Goal: Contribute content: Add original content to the website for others to see

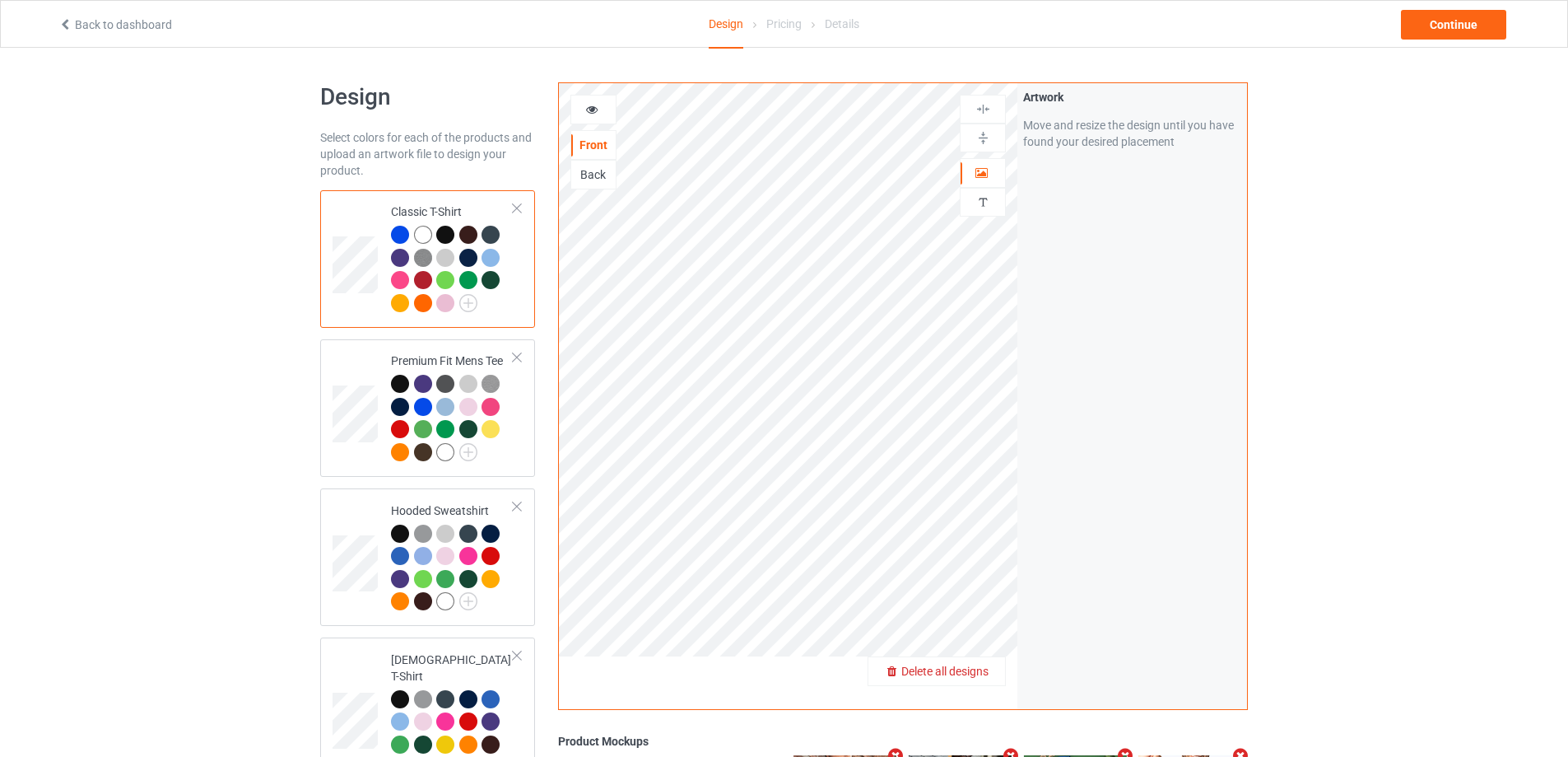
click at [977, 664] on span "Delete all designs" at bounding box center [944, 671] width 87 height 13
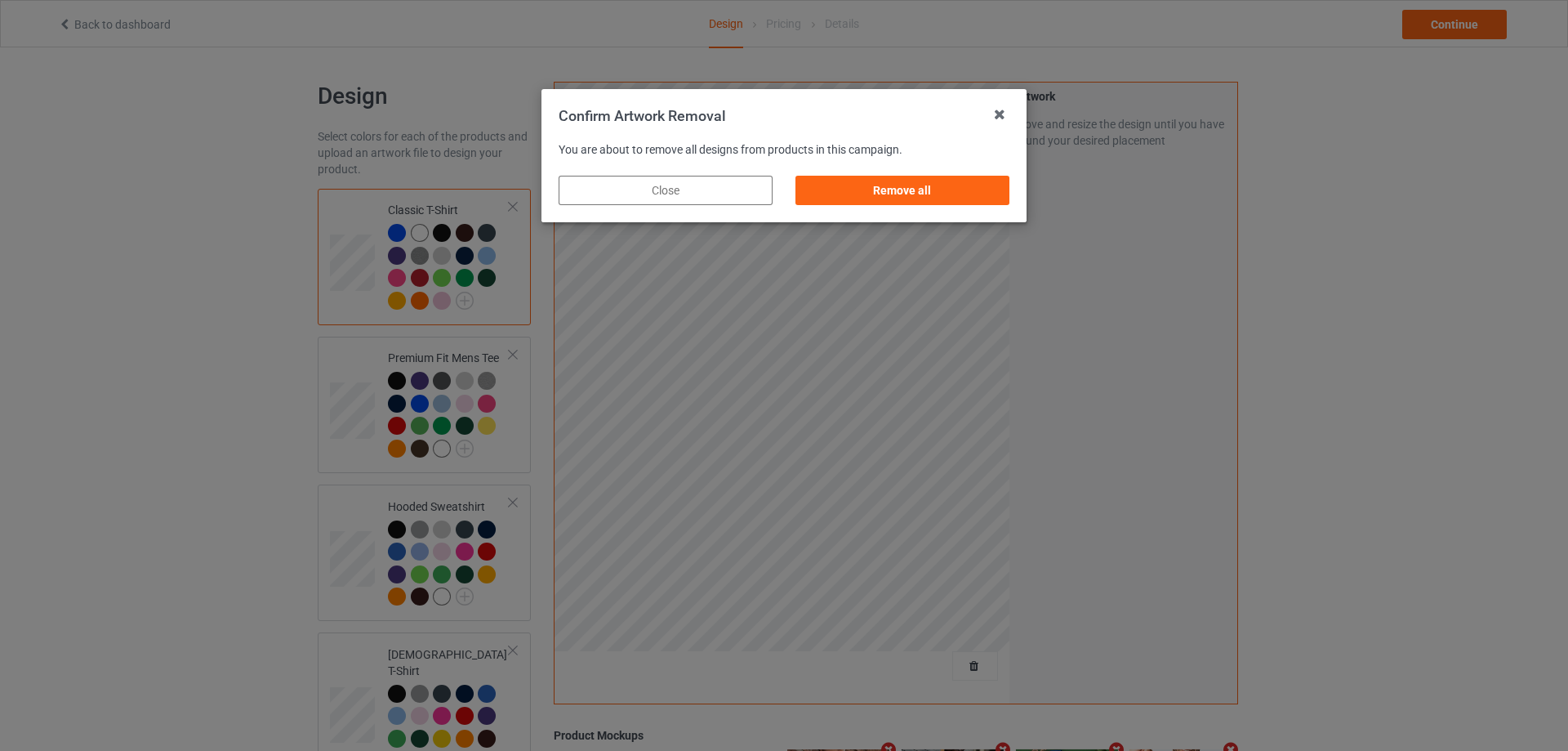
drag, startPoint x: 950, startPoint y: 192, endPoint x: 976, endPoint y: 199, distance: 26.9
click at [953, 193] on div "Remove all" at bounding box center [903, 190] width 214 height 29
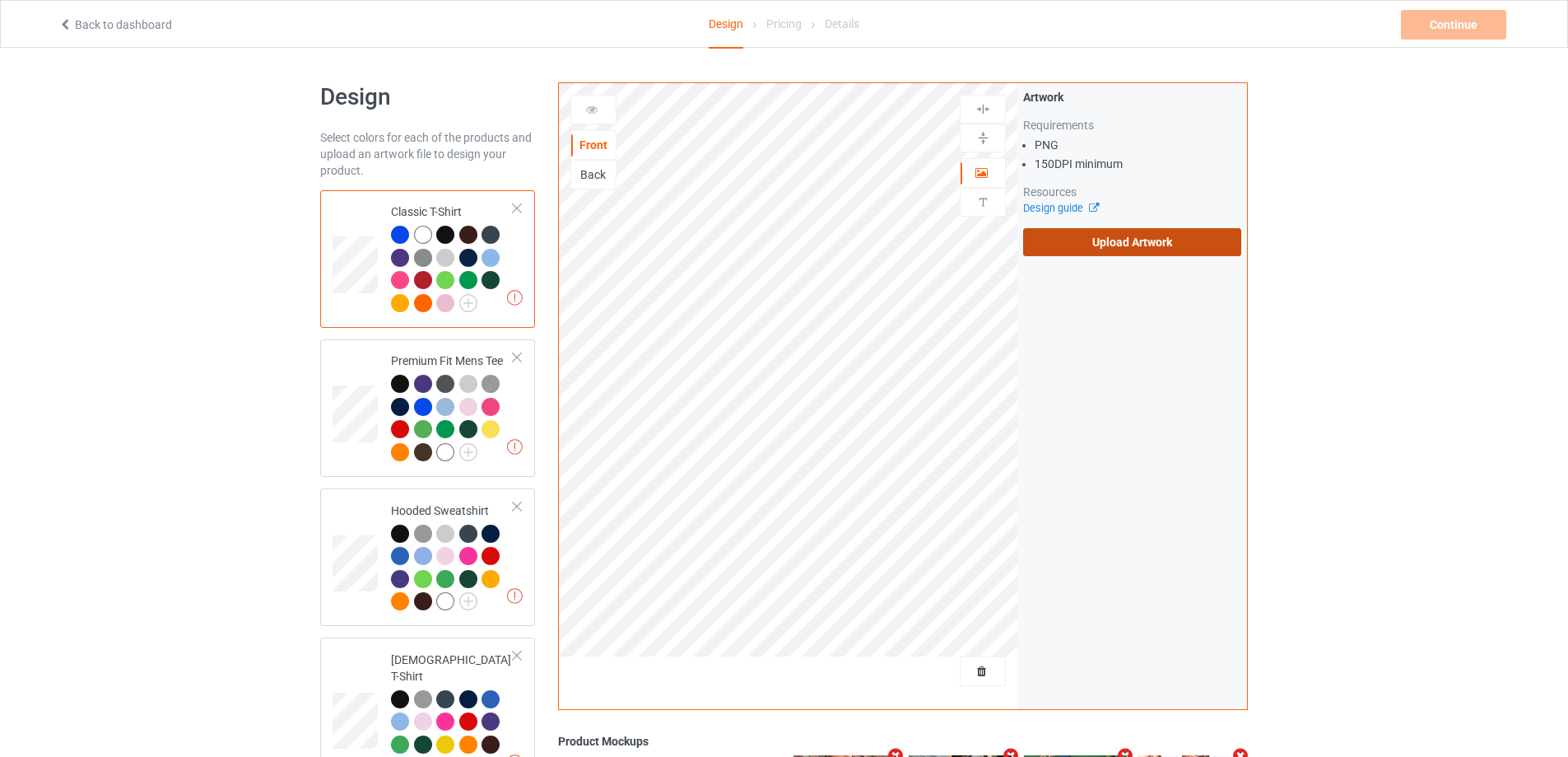
click at [1150, 241] on label "Upload Artwork" at bounding box center [1132, 242] width 218 height 28
click at [0, 0] on input "Upload Artwork" at bounding box center [0, 0] width 0 height 0
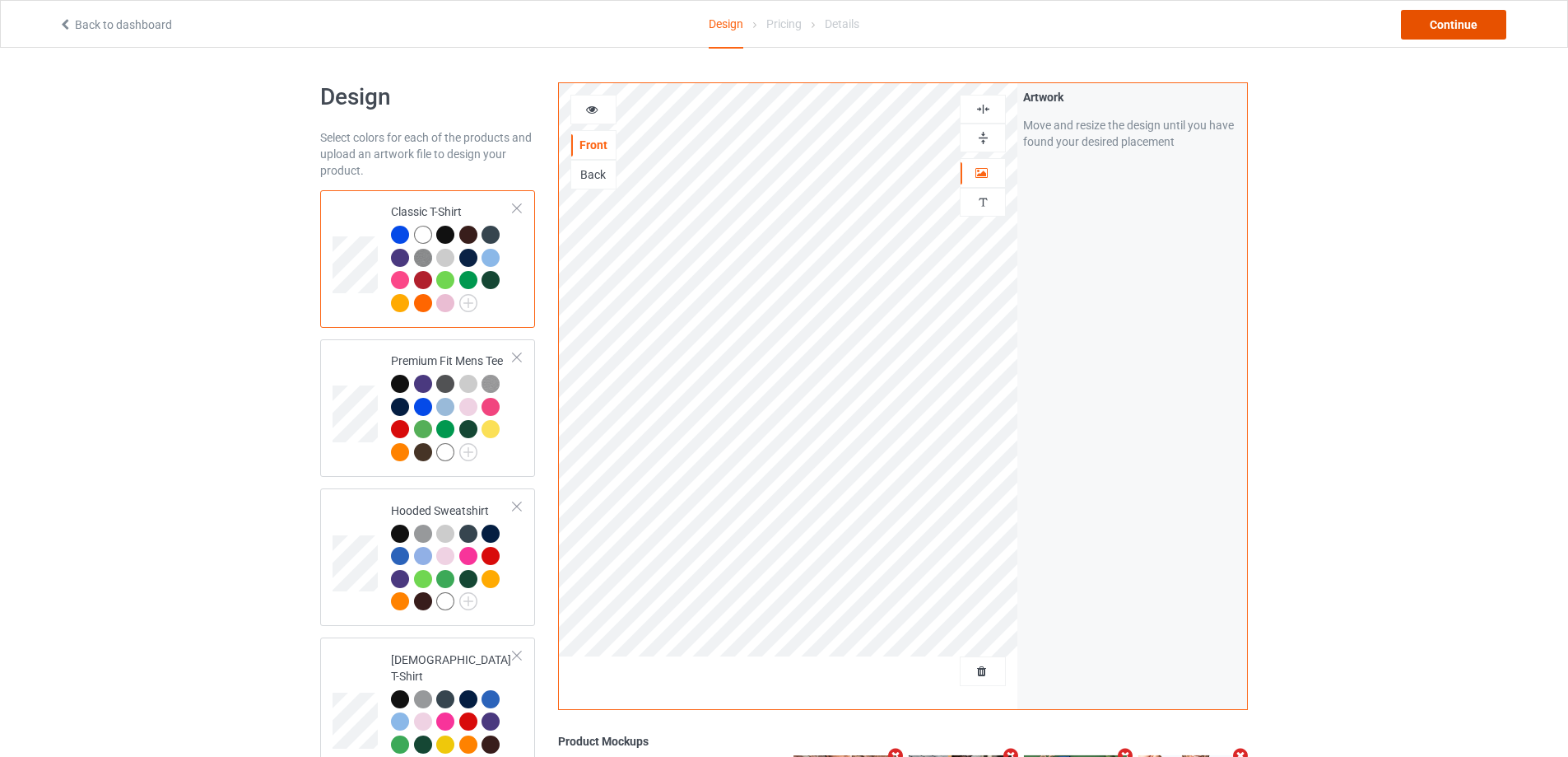
click at [1426, 28] on div "Continue" at bounding box center [1453, 25] width 106 height 29
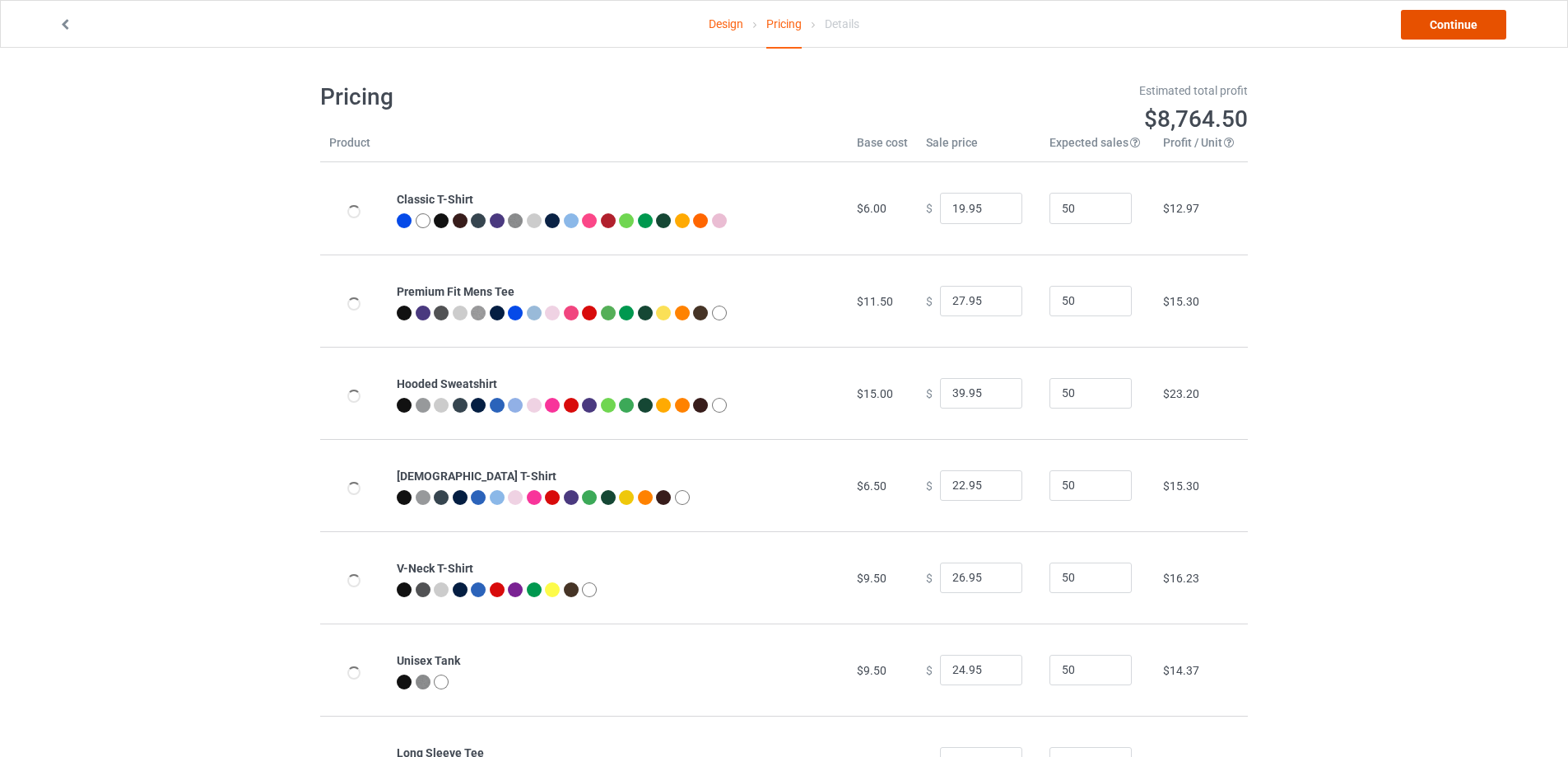
click at [1433, 29] on link "Continue" at bounding box center [1453, 25] width 106 height 29
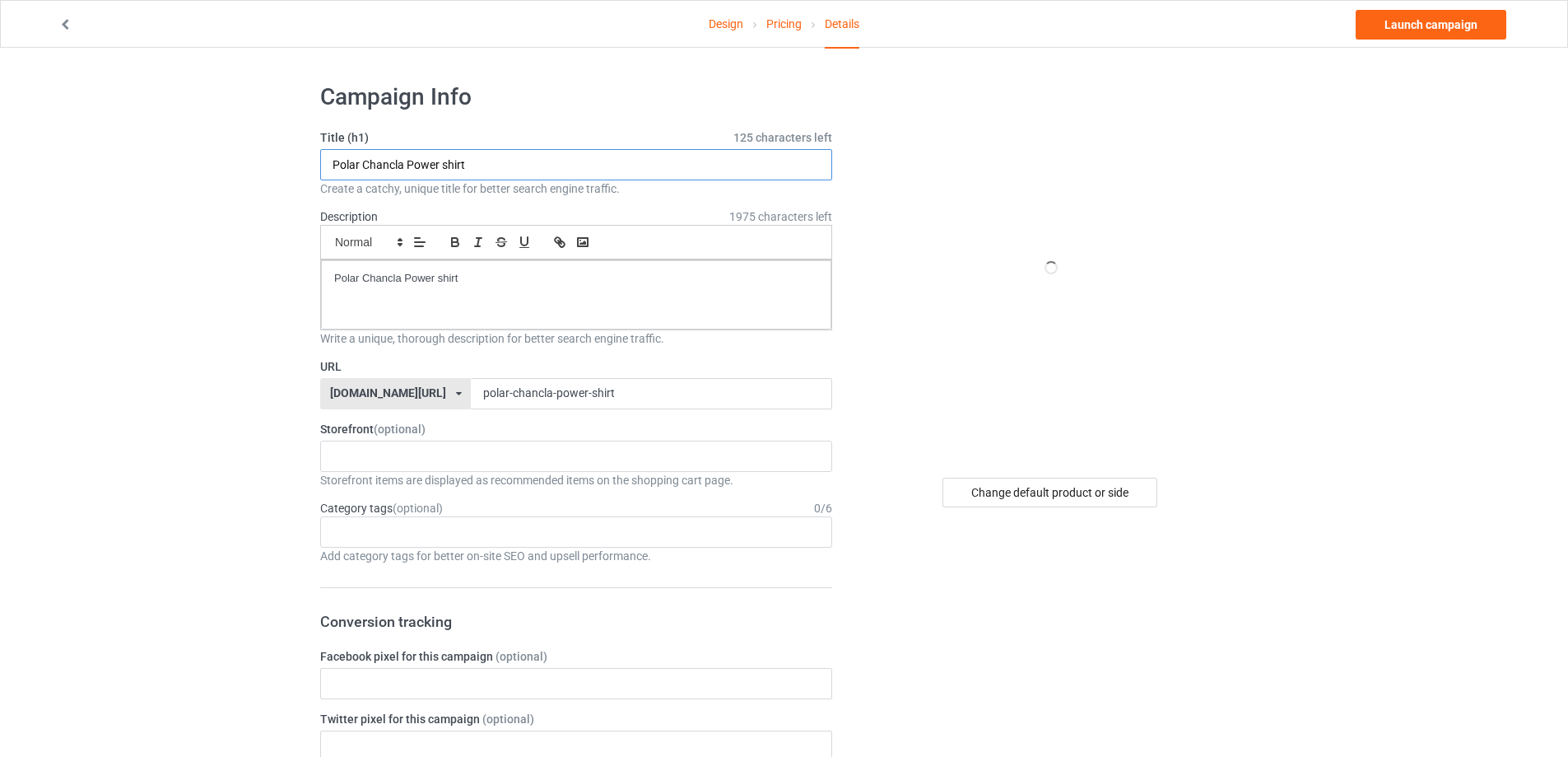
paste input "Mudhoney Morning In [GEOGRAPHIC_DATA]"
drag, startPoint x: 525, startPoint y: 155, endPoint x: 176, endPoint y: 167, distance: 349.2
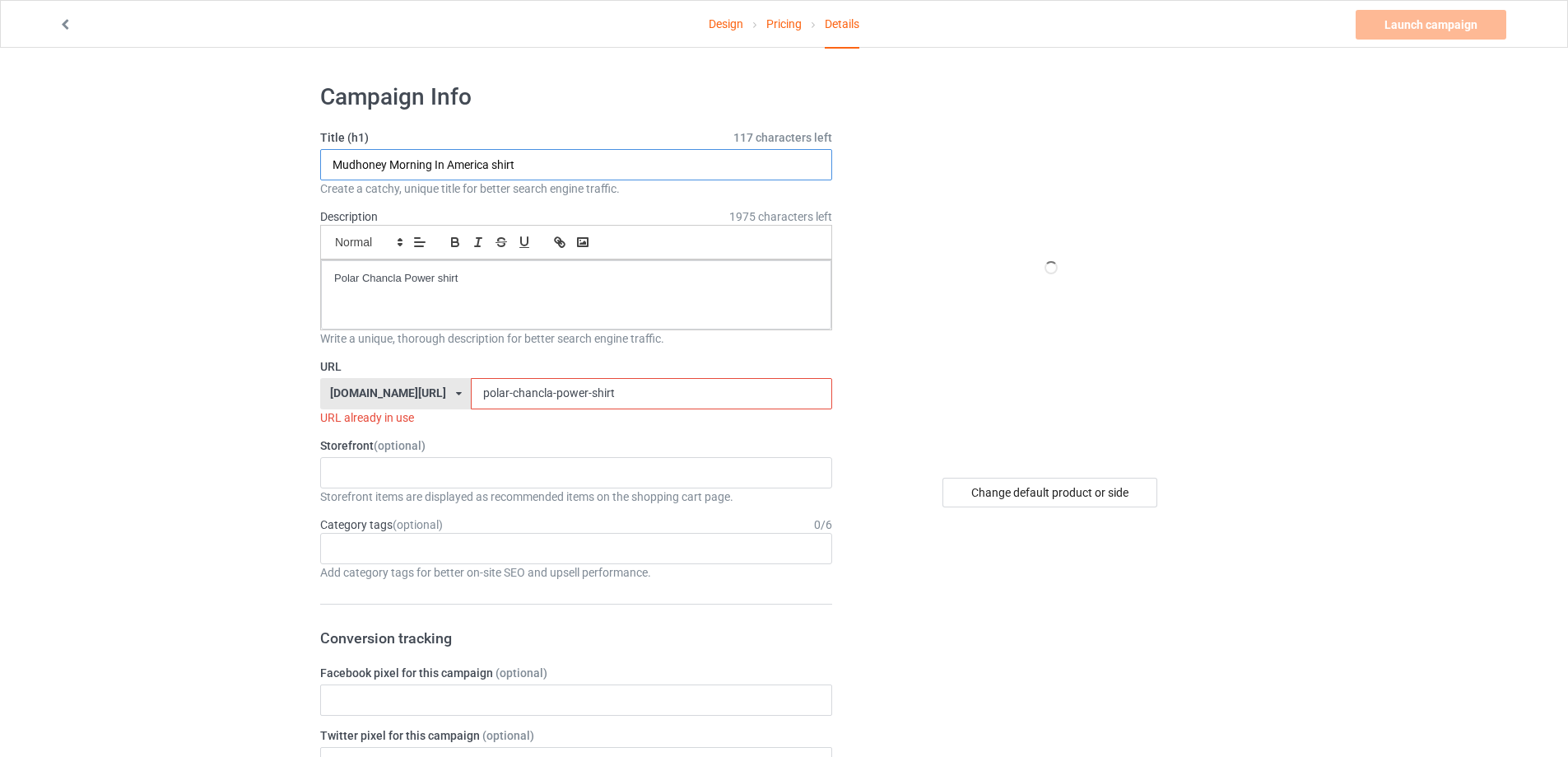
type input "Mudhoney Morning In America shirt"
drag, startPoint x: 562, startPoint y: 296, endPoint x: 174, endPoint y: 284, distance: 388.2
paste div
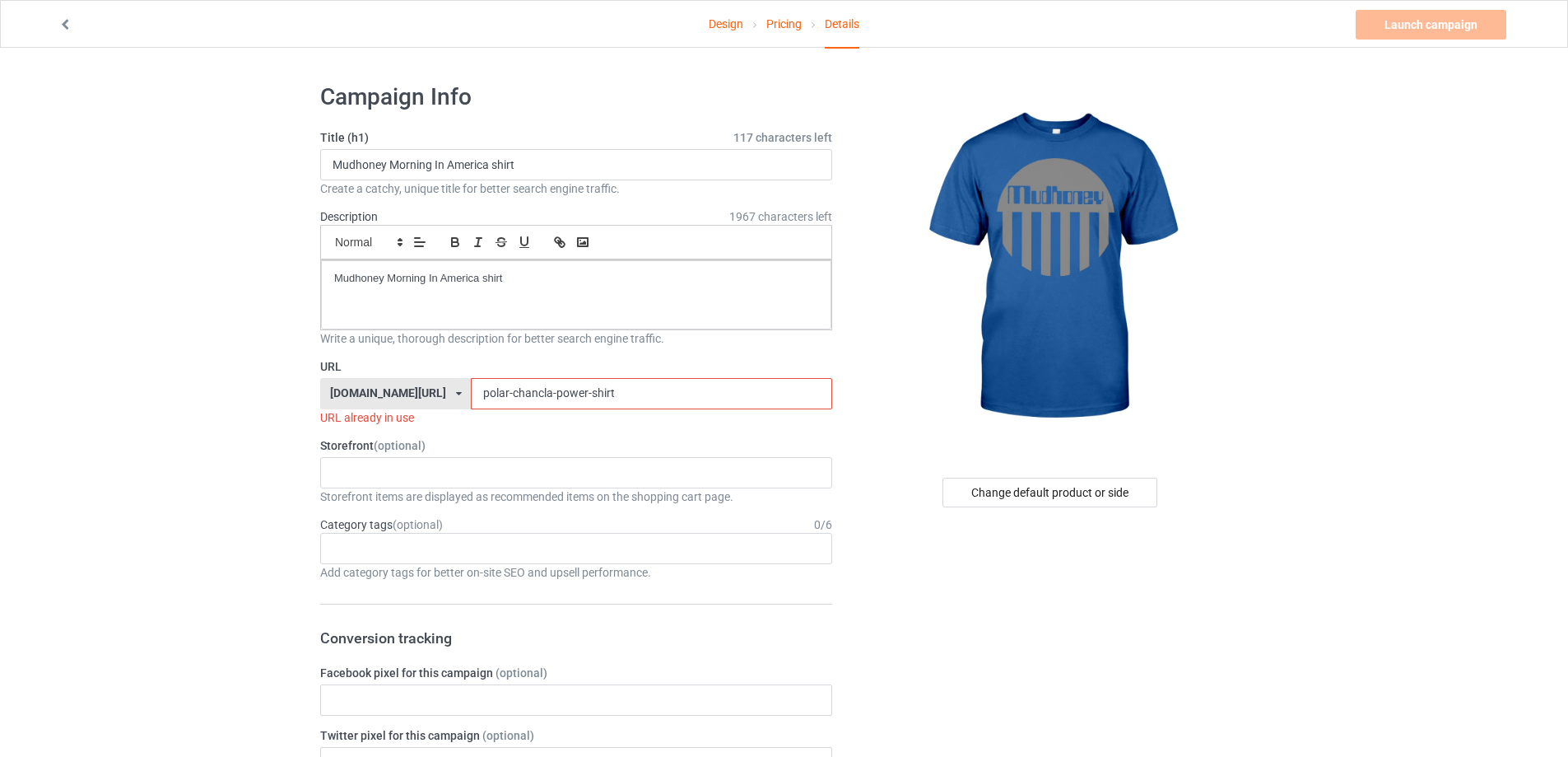
drag, startPoint x: 590, startPoint y: 398, endPoint x: 263, endPoint y: 396, distance: 327.0
paste input "mudhoney-morning-in-[GEOGRAPHIC_DATA]"
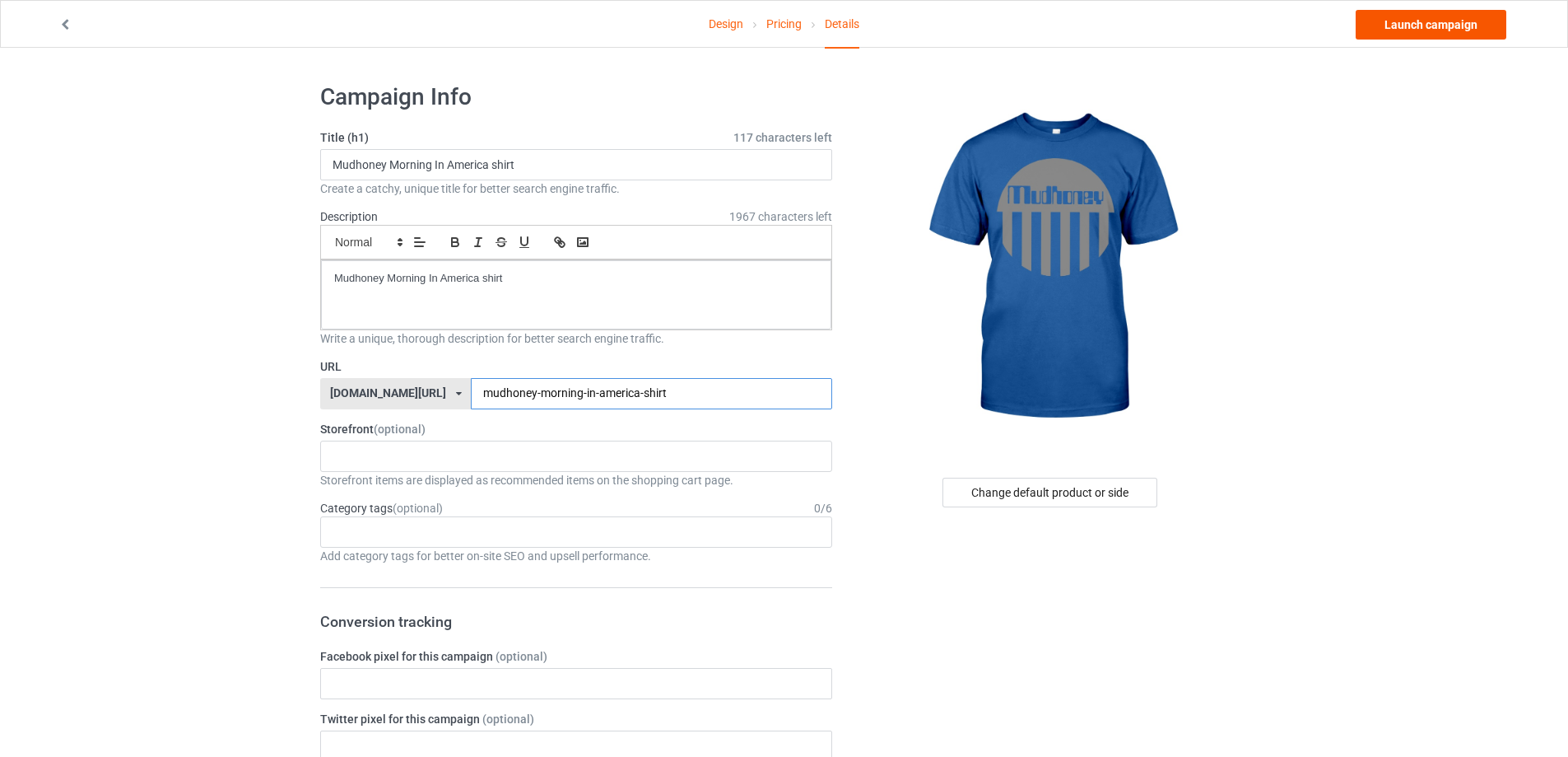
type input "mudhoney-morning-in-america-shirt"
click at [1441, 19] on link "Launch campaign" at bounding box center [1431, 25] width 151 height 29
